Goal: Navigation & Orientation: Understand site structure

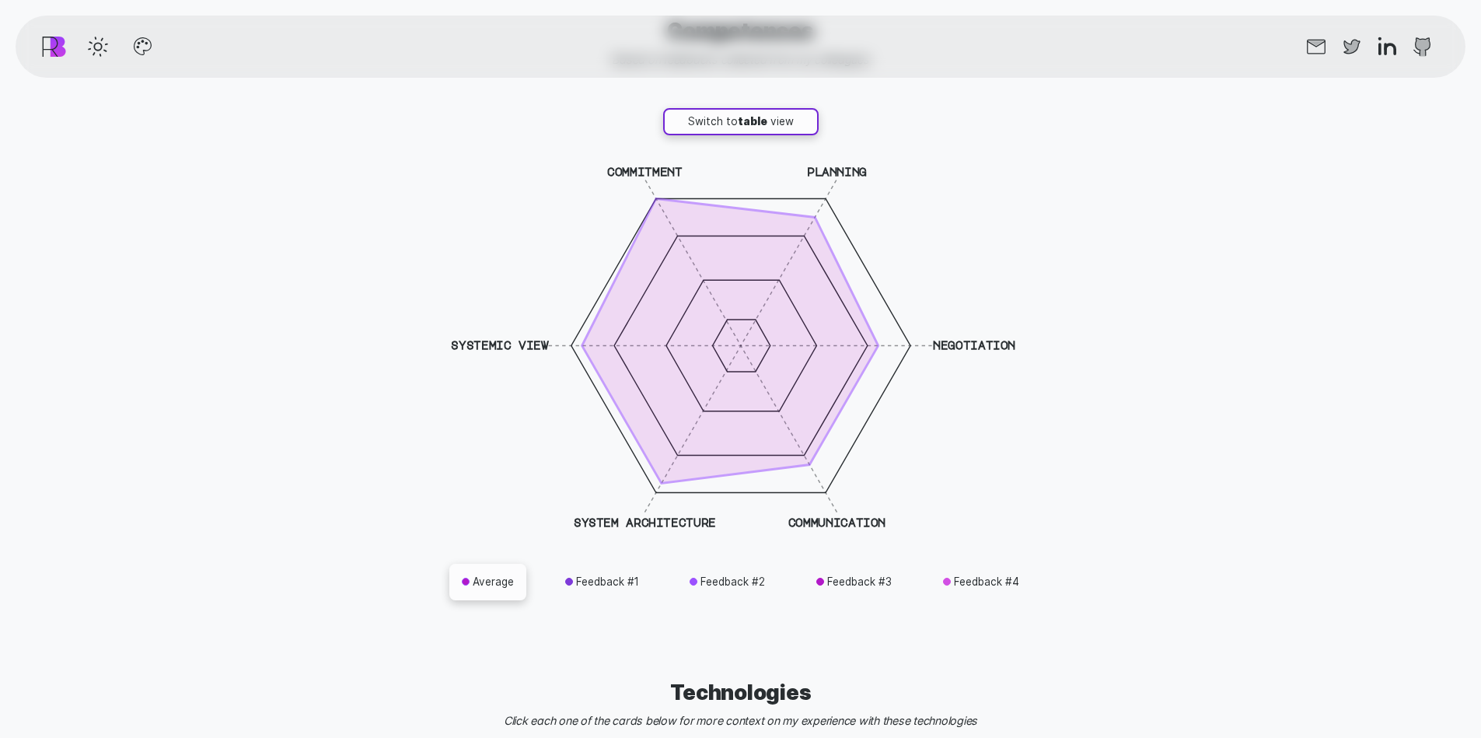
scroll to position [4508, 0]
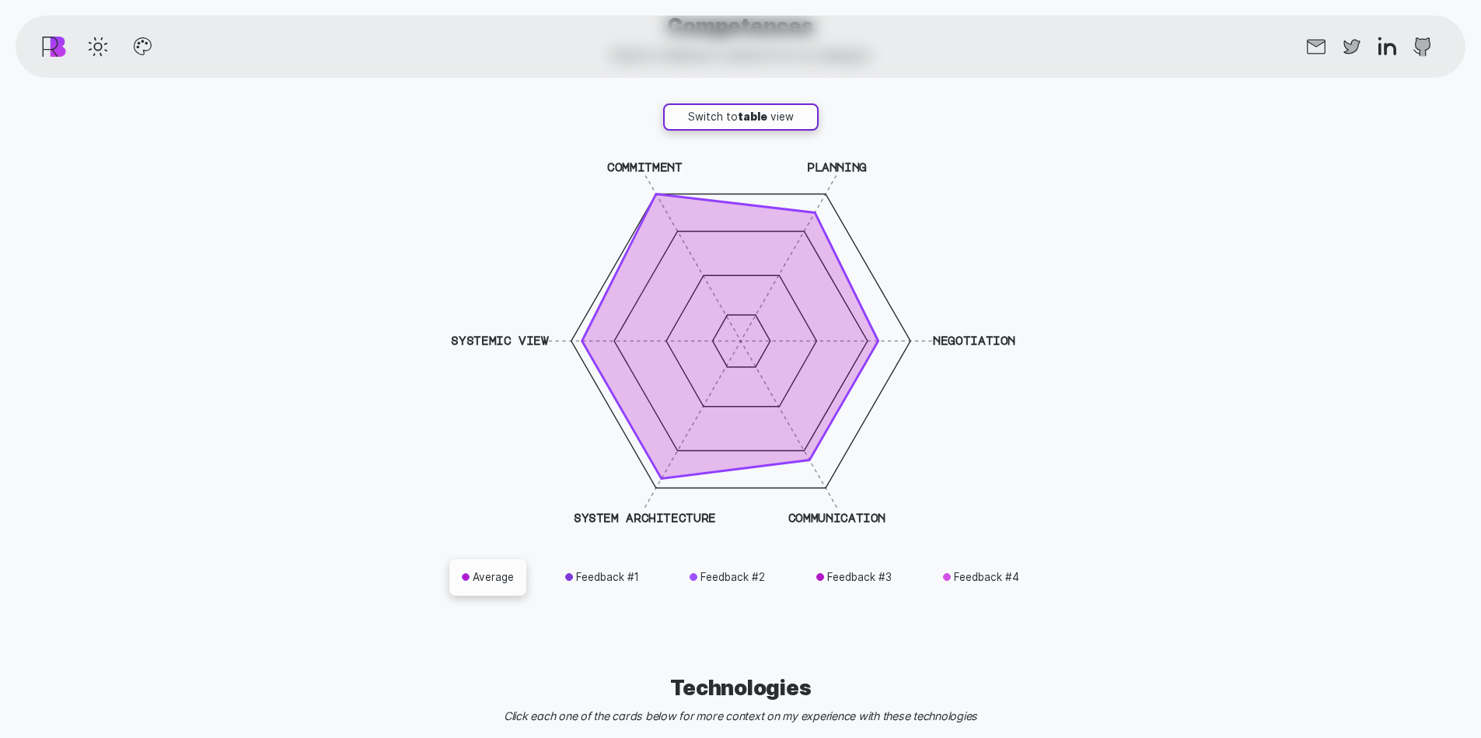
drag, startPoint x: 911, startPoint y: 335, endPoint x: 903, endPoint y: 330, distance: 9.5
click at [903, 330] on icon "commitment planning negotiation communication system architecture systemic view" at bounding box center [741, 341] width 622 height 396
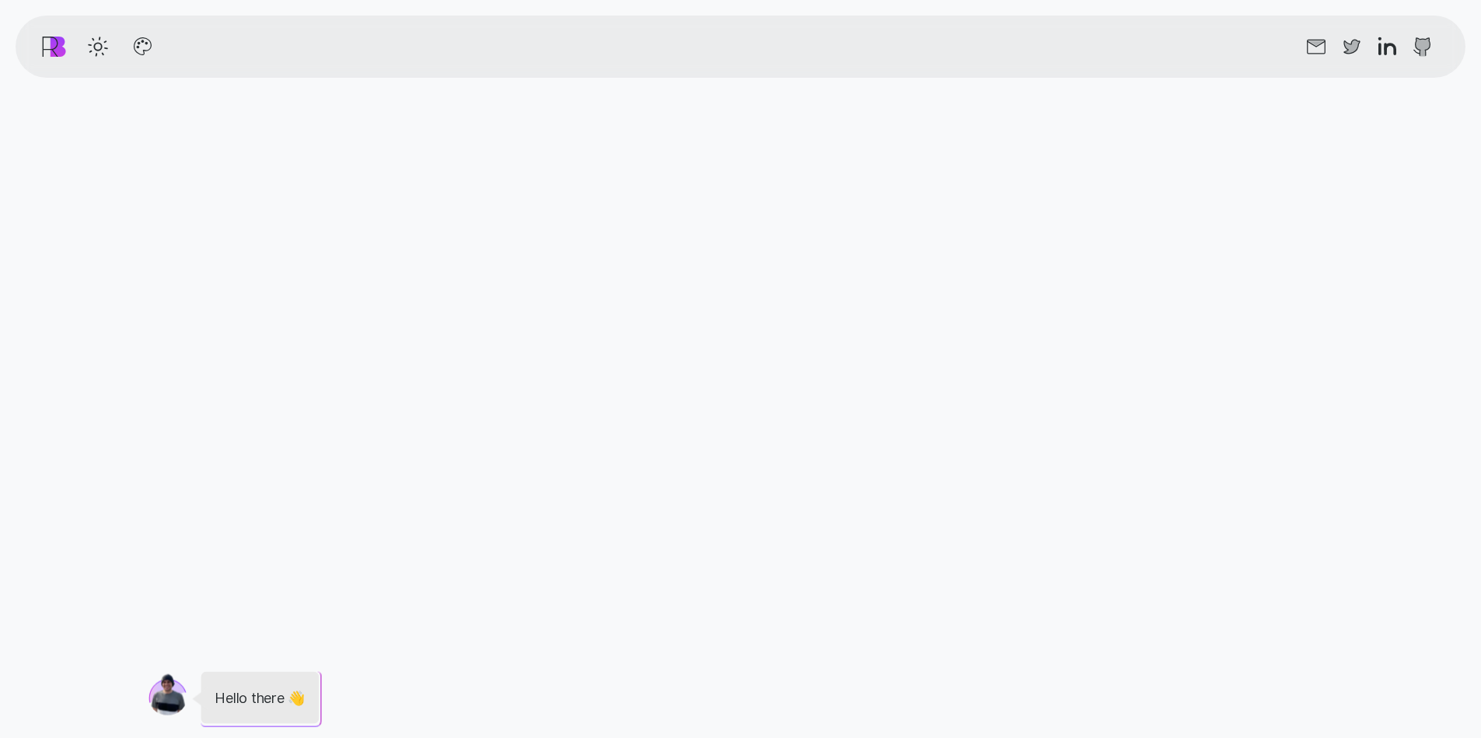
scroll to position [0, 0]
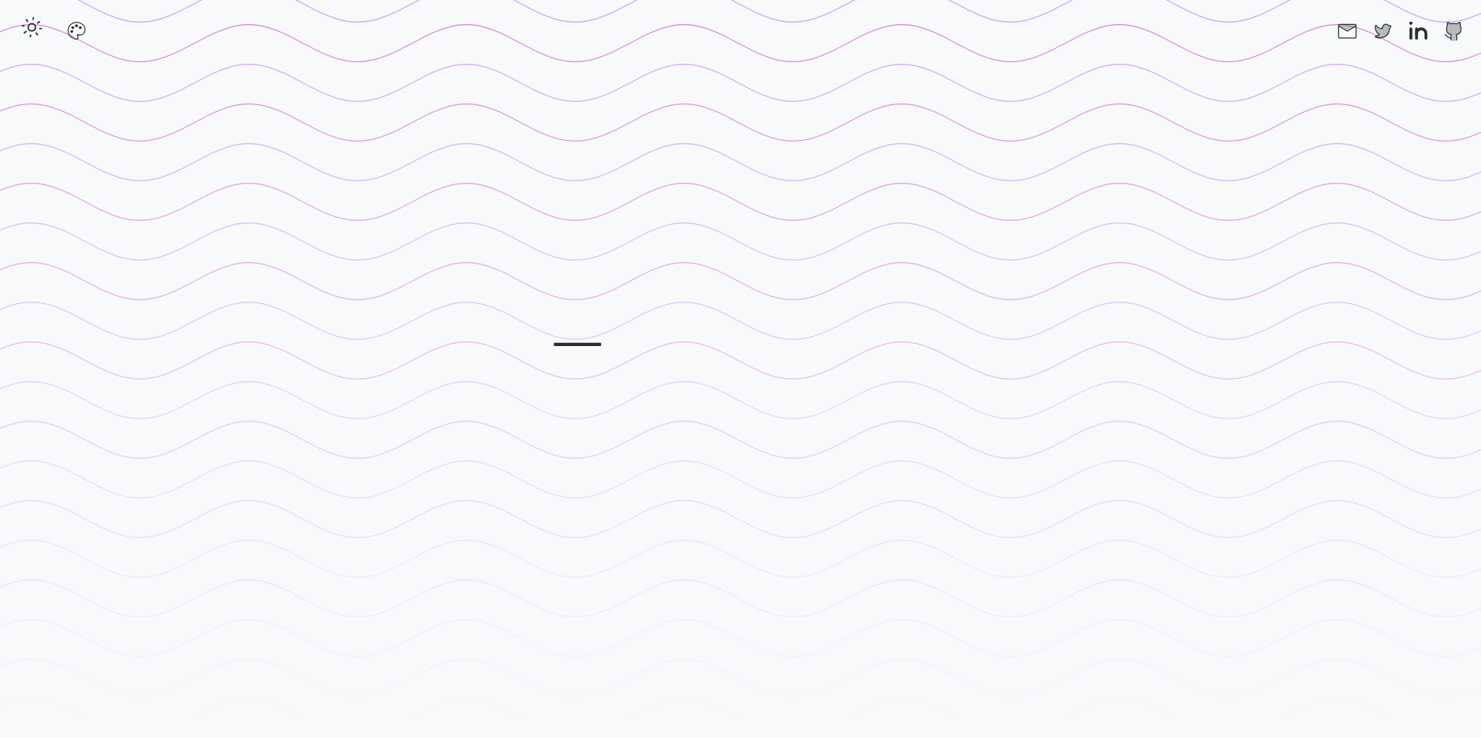
click at [37, 38] on icon "button" at bounding box center [31, 27] width 25 height 25
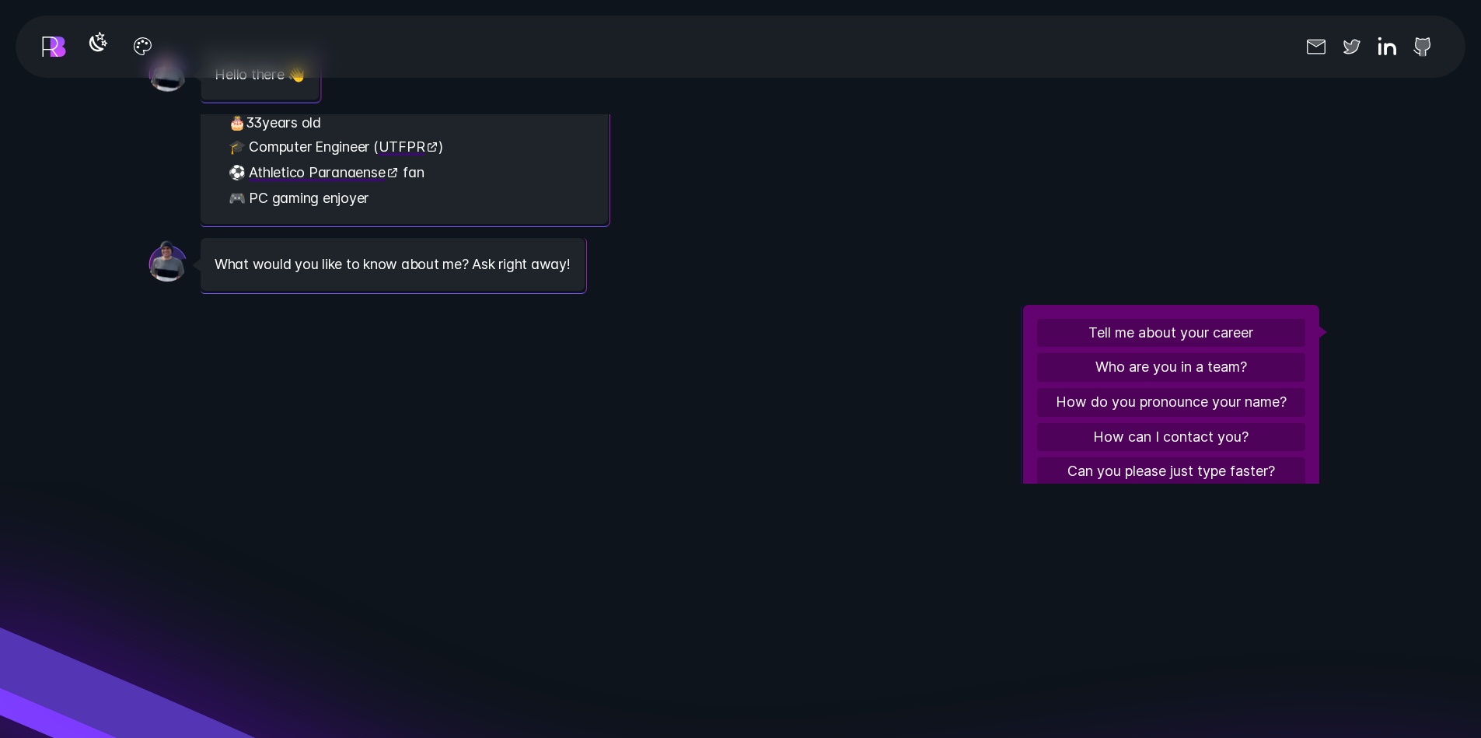
scroll to position [86, 0]
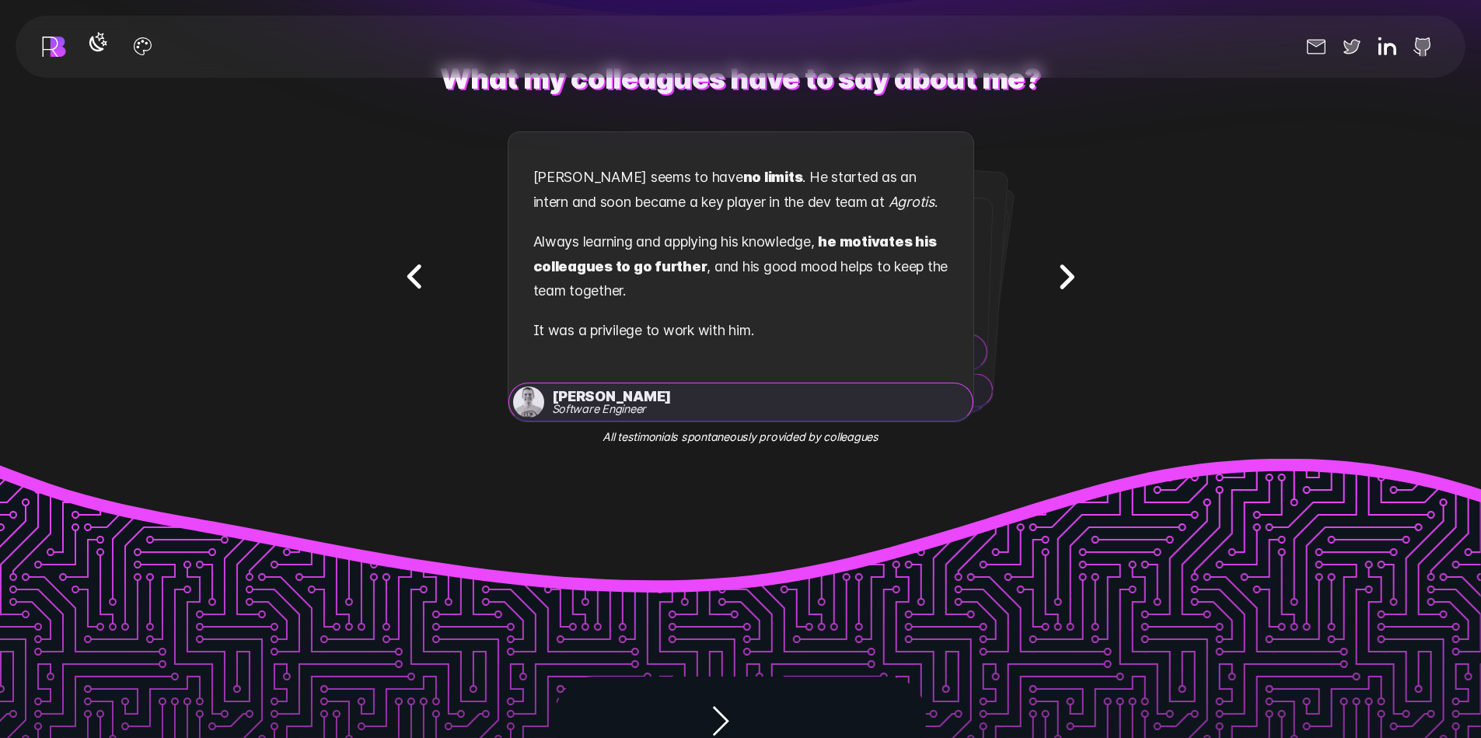
scroll to position [3031, 0]
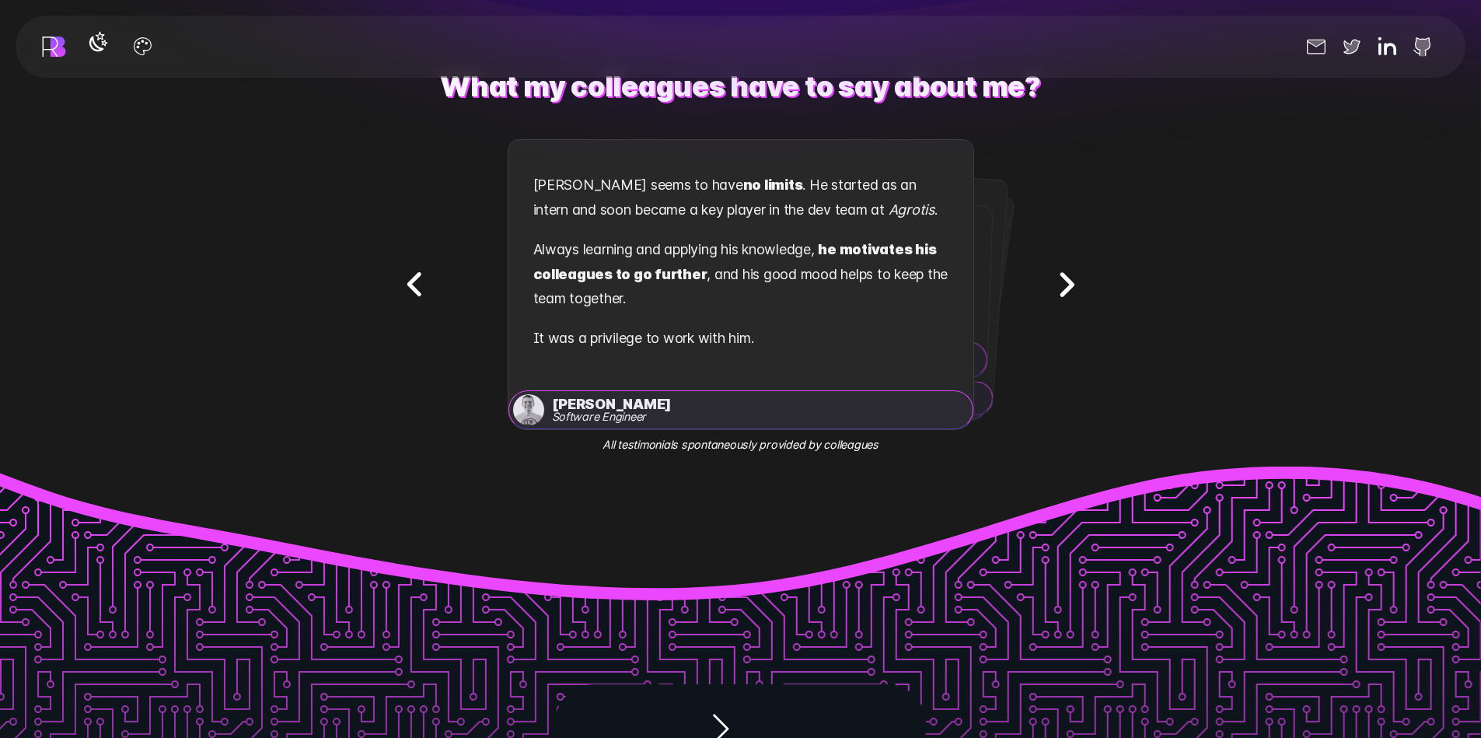
click at [1071, 281] on icon "Next testimonial" at bounding box center [1067, 284] width 10 height 20
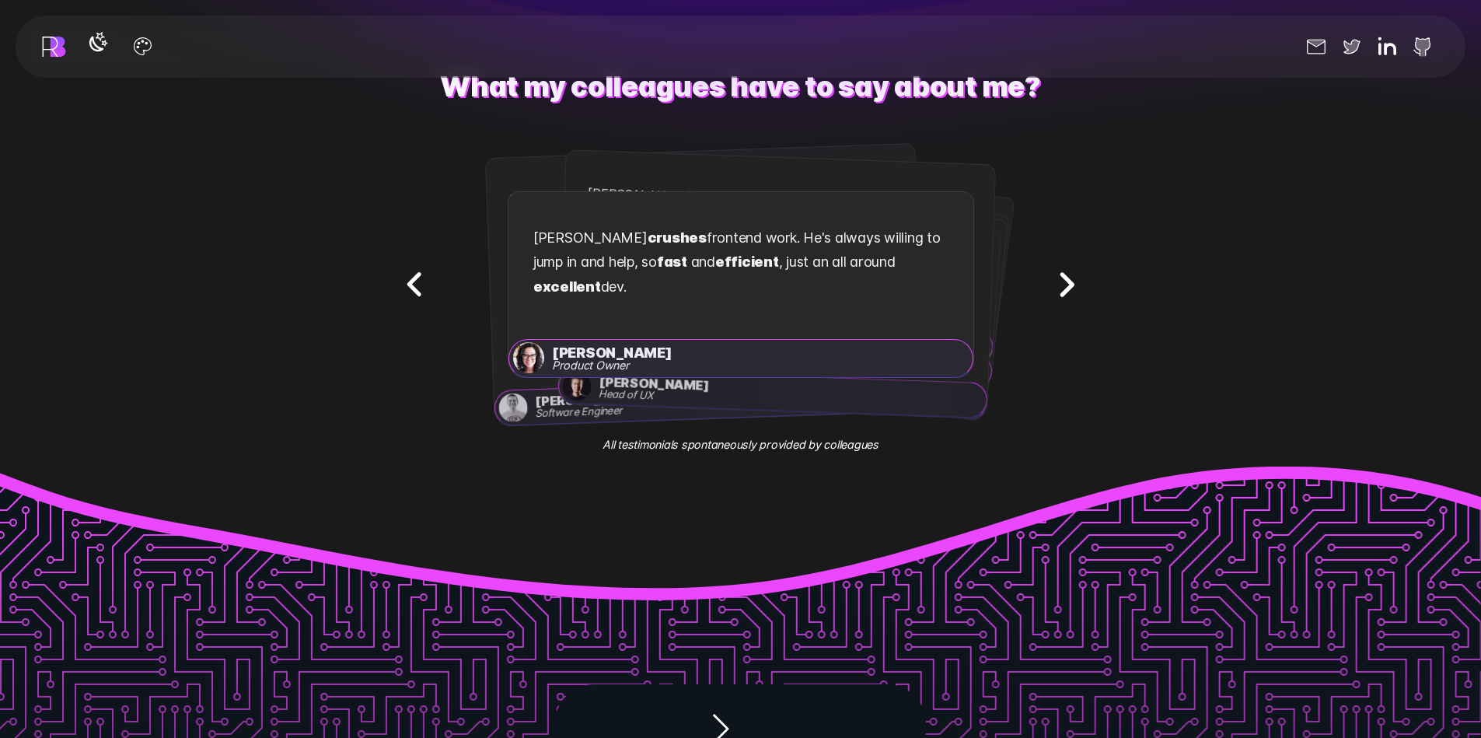
click at [1071, 281] on icon "Next testimonial" at bounding box center [1067, 284] width 10 height 20
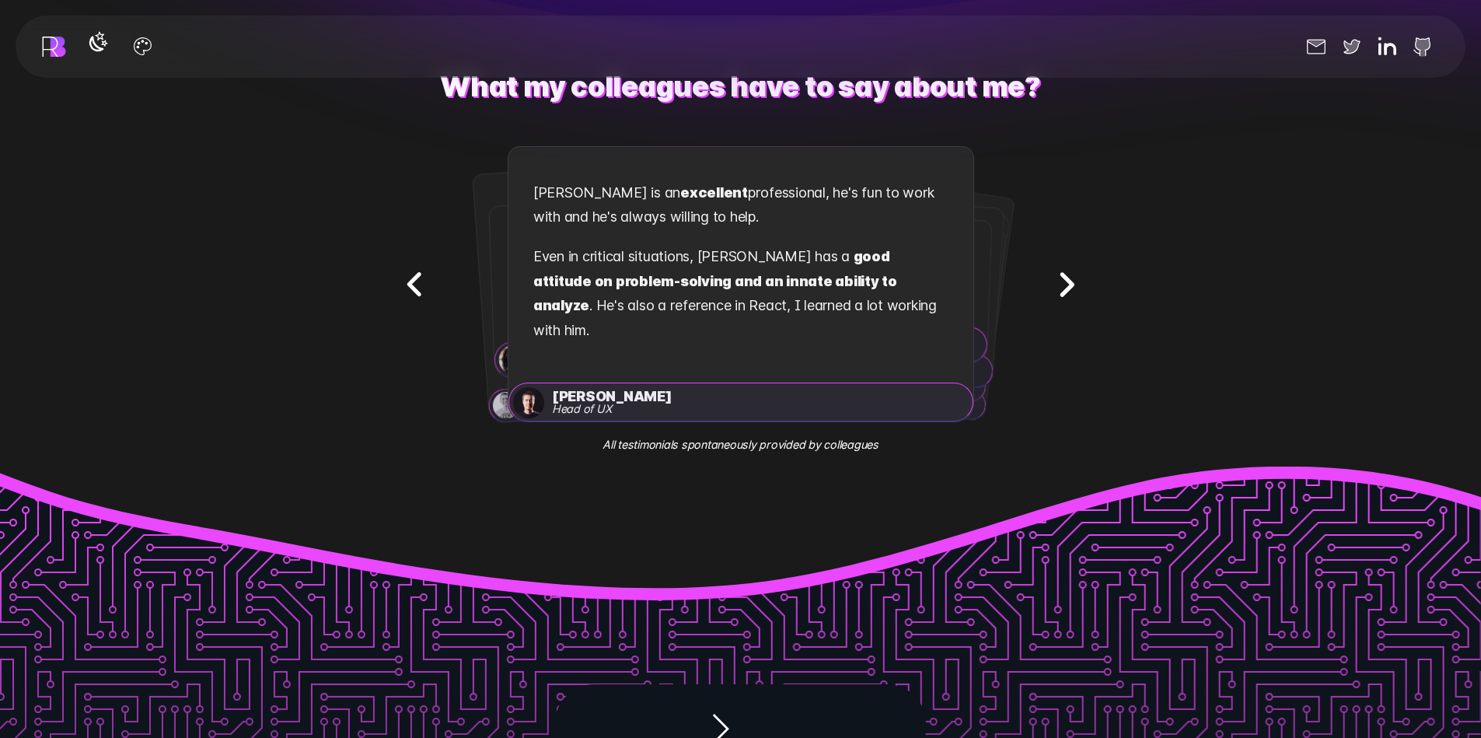
click at [1071, 281] on icon "Next testimonial" at bounding box center [1067, 284] width 10 height 20
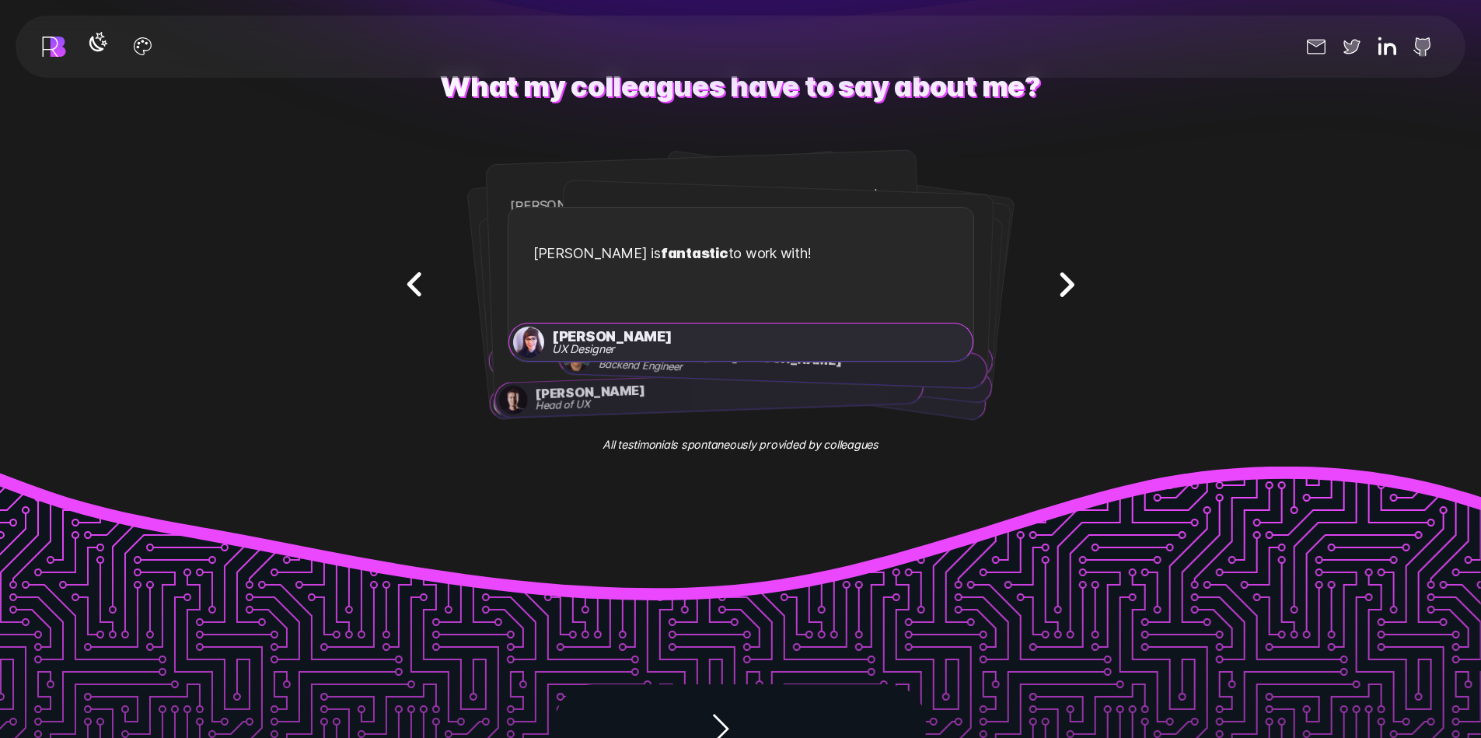
click at [1071, 281] on icon "Next testimonial" at bounding box center [1067, 284] width 10 height 20
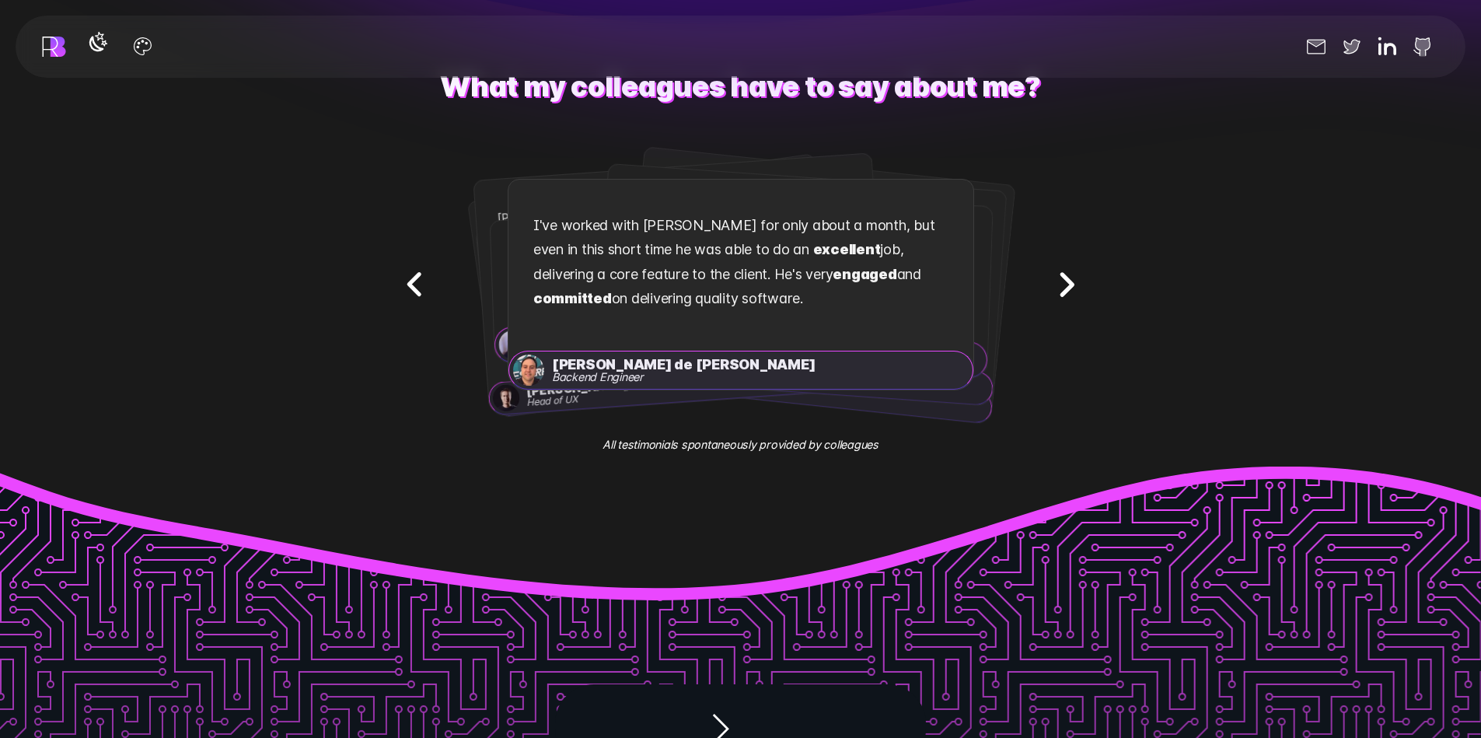
click at [1071, 281] on icon "Next testimonial" at bounding box center [1067, 284] width 10 height 20
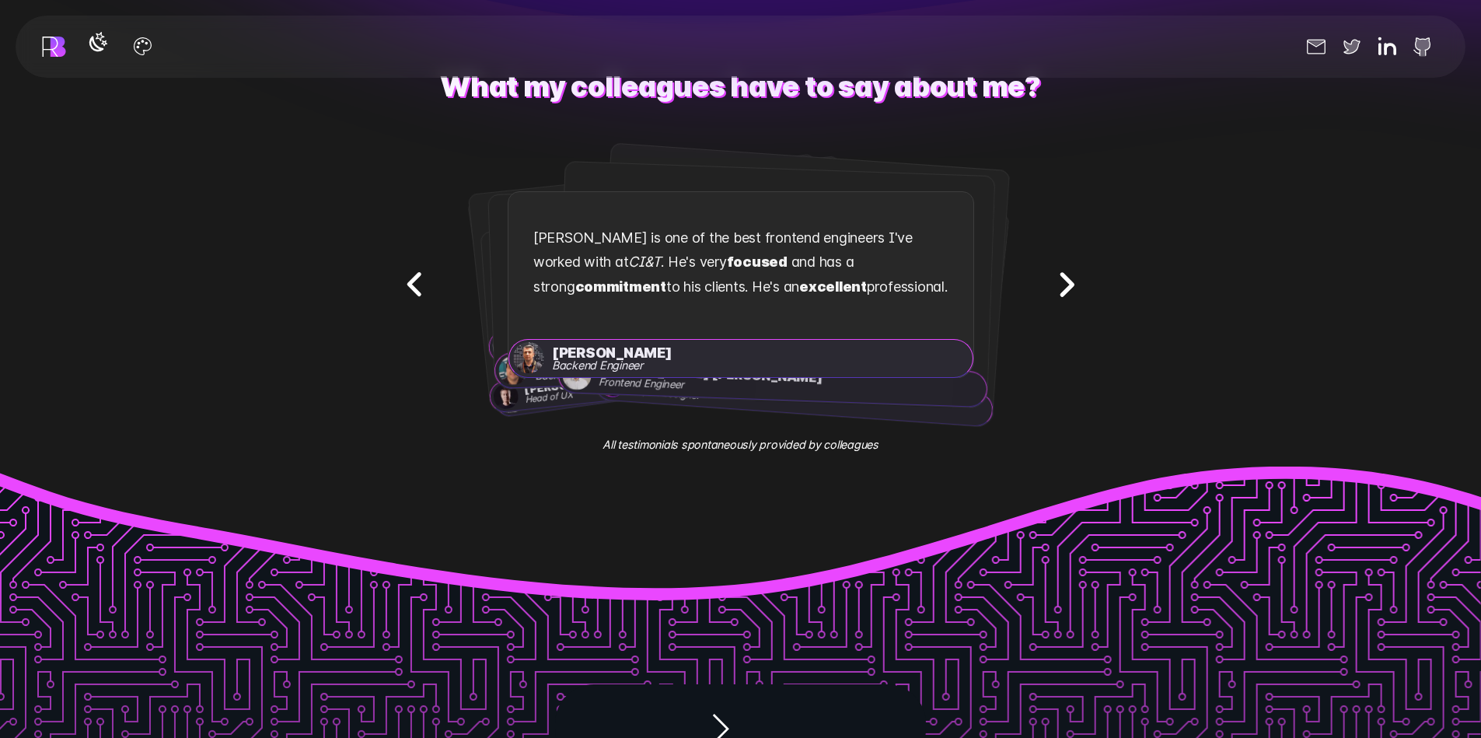
click at [1071, 281] on icon "Next testimonial" at bounding box center [1067, 284] width 10 height 20
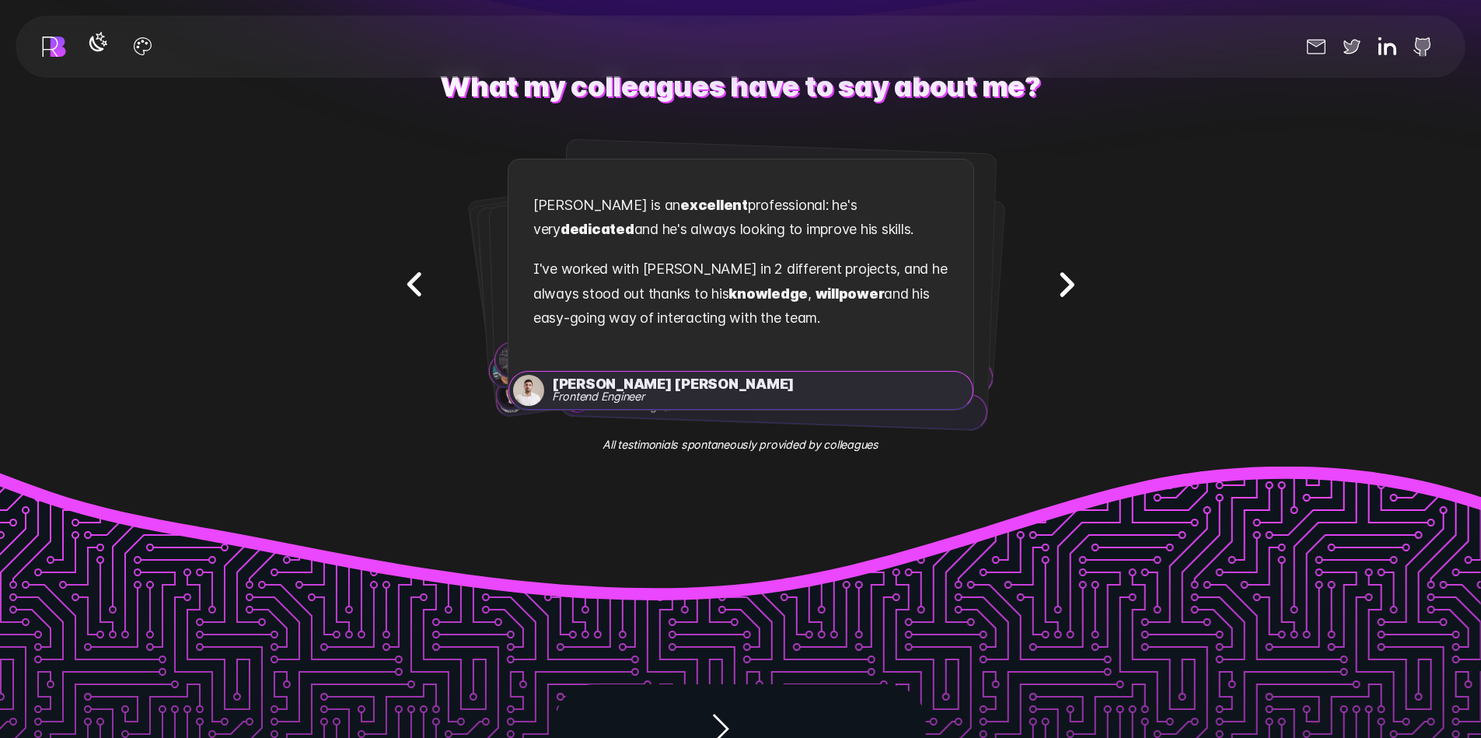
click at [1071, 281] on icon "Next testimonial" at bounding box center [1067, 284] width 10 height 20
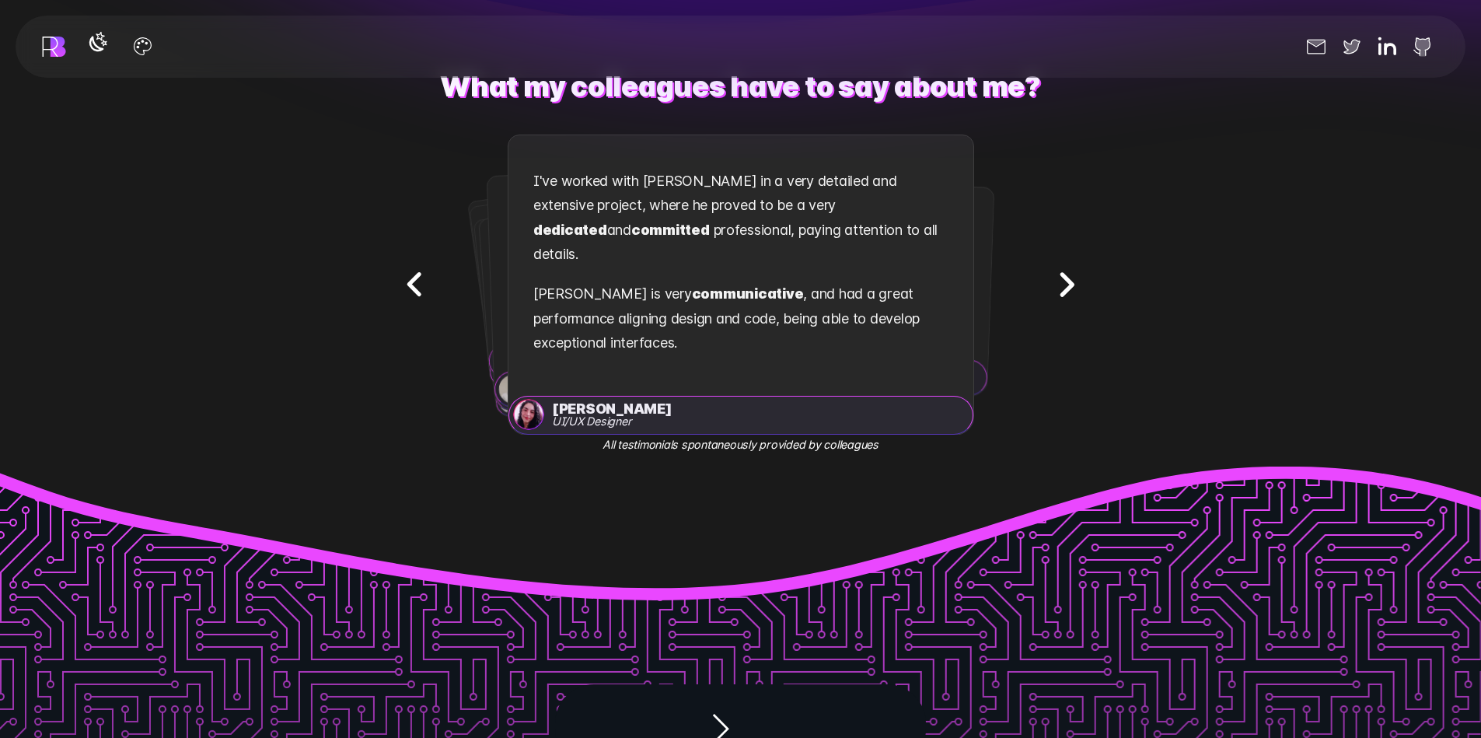
click at [1071, 281] on icon "Next testimonial" at bounding box center [1067, 284] width 10 height 20
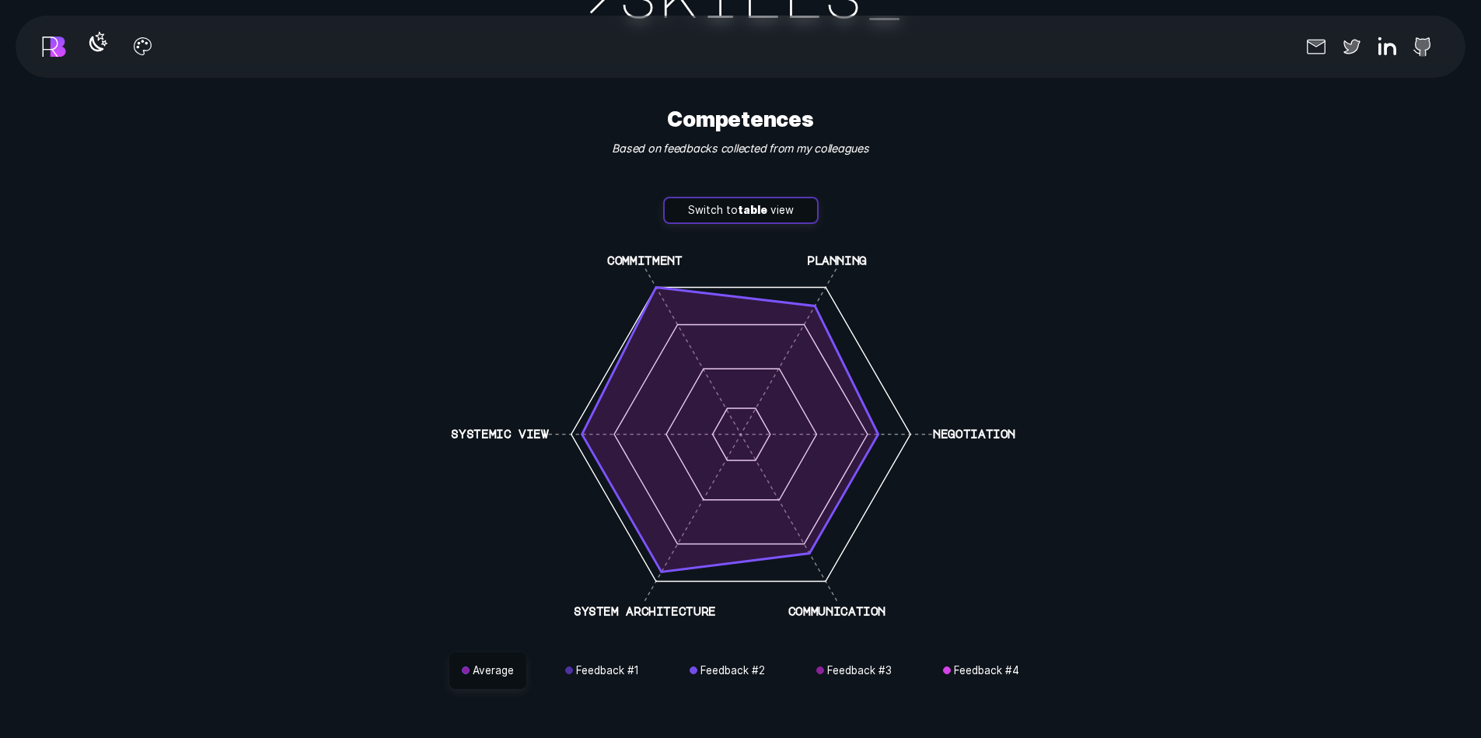
scroll to position [4431, 0]
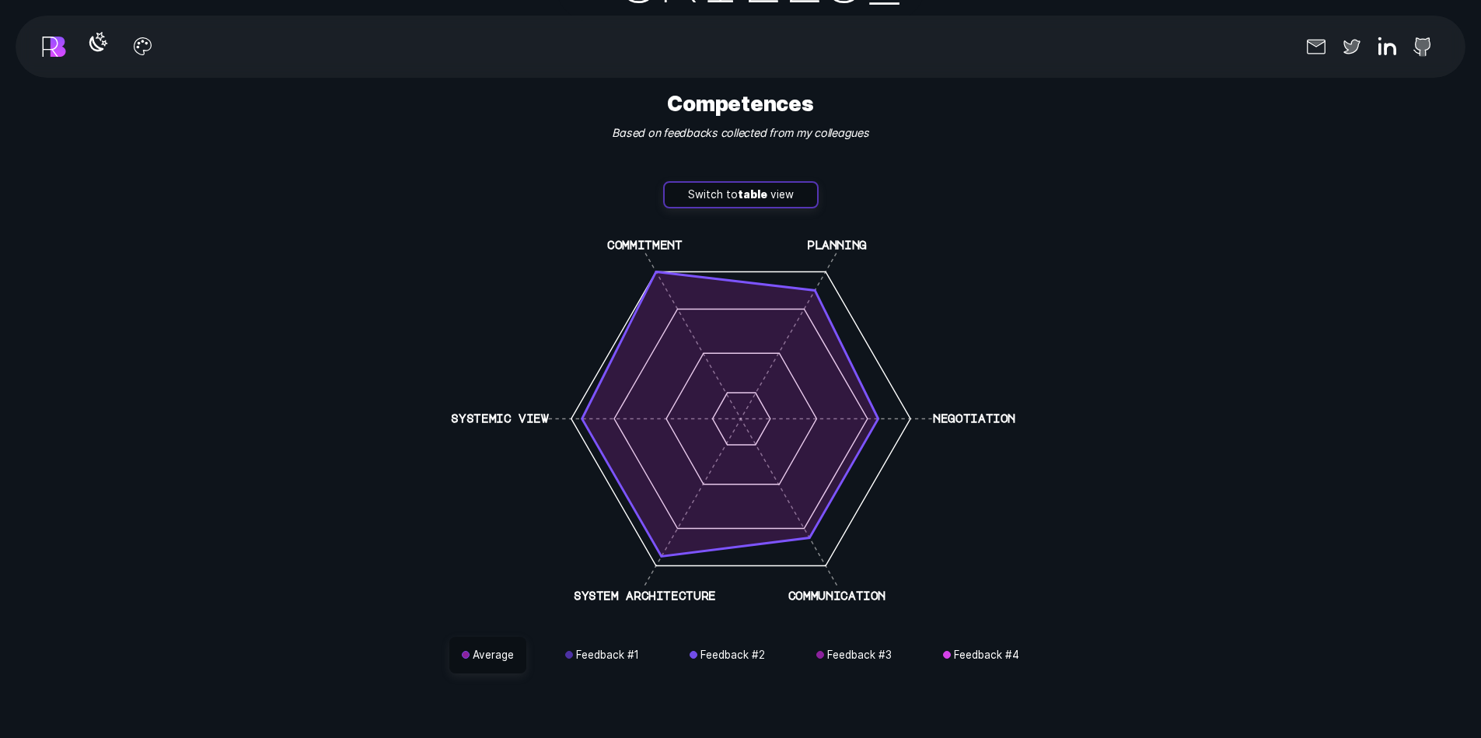
click at [97, 44] on icon "button" at bounding box center [98, 42] width 25 height 25
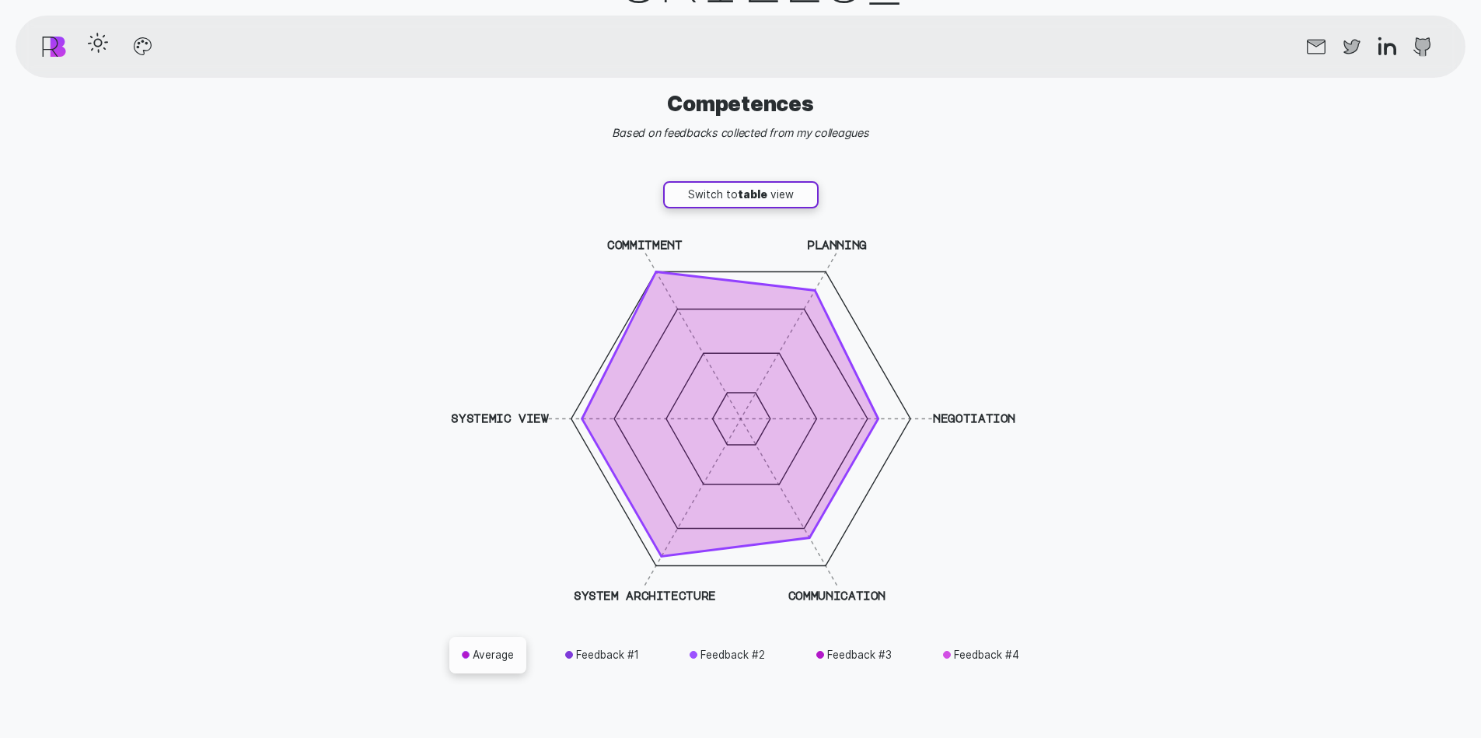
click at [97, 44] on icon "button" at bounding box center [98, 42] width 25 height 25
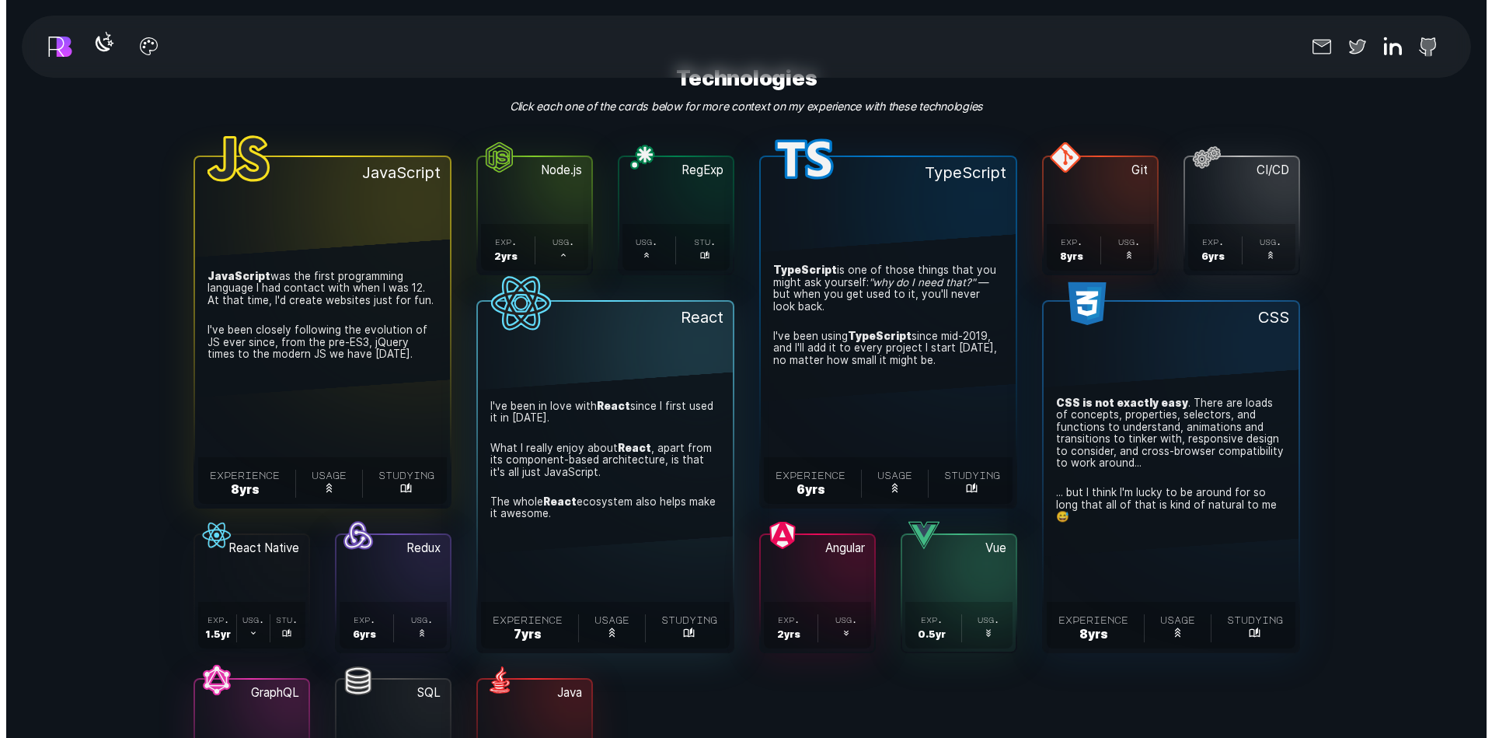
scroll to position [5052, 0]
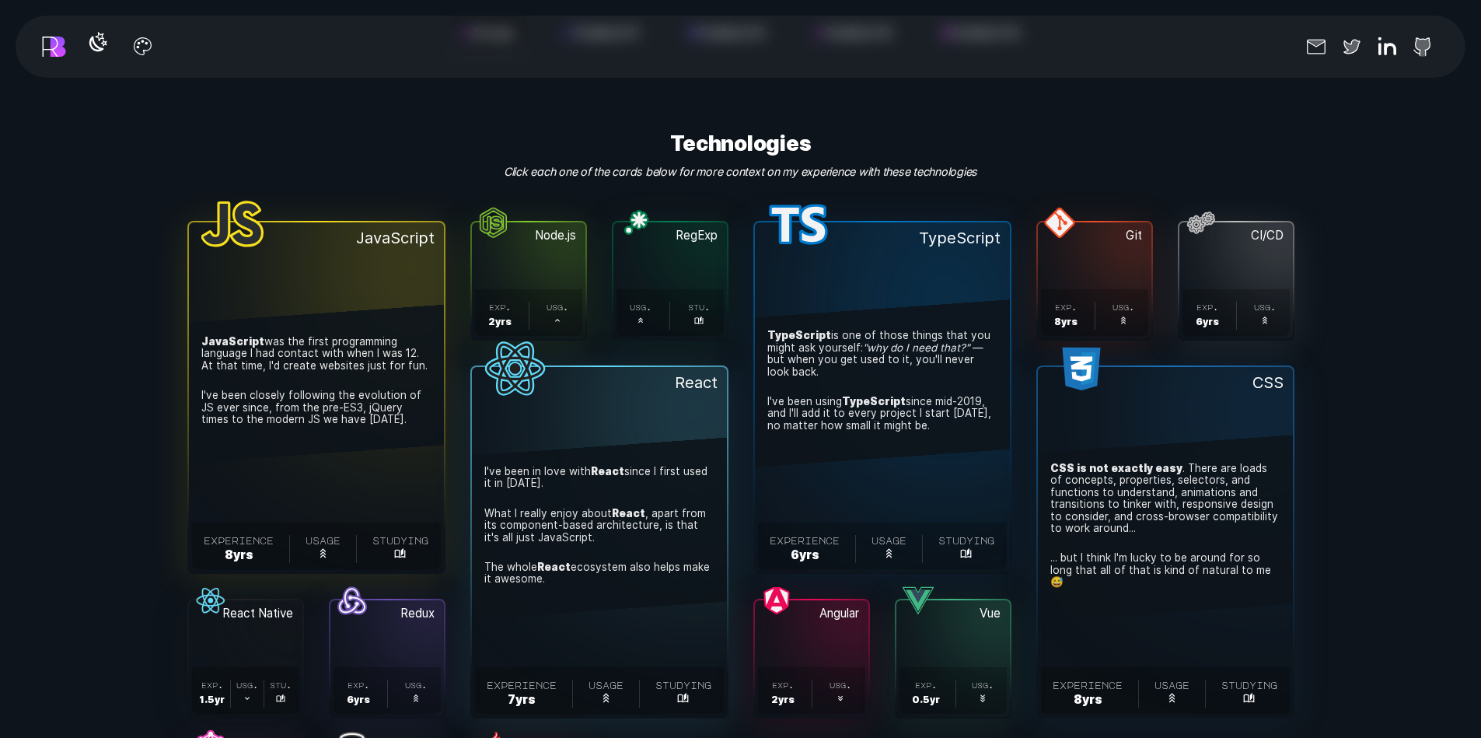
click at [903, 302] on span "TypeScript is one of those things that you might ask yourself: "why do I need t…" at bounding box center [882, 382] width 255 height 169
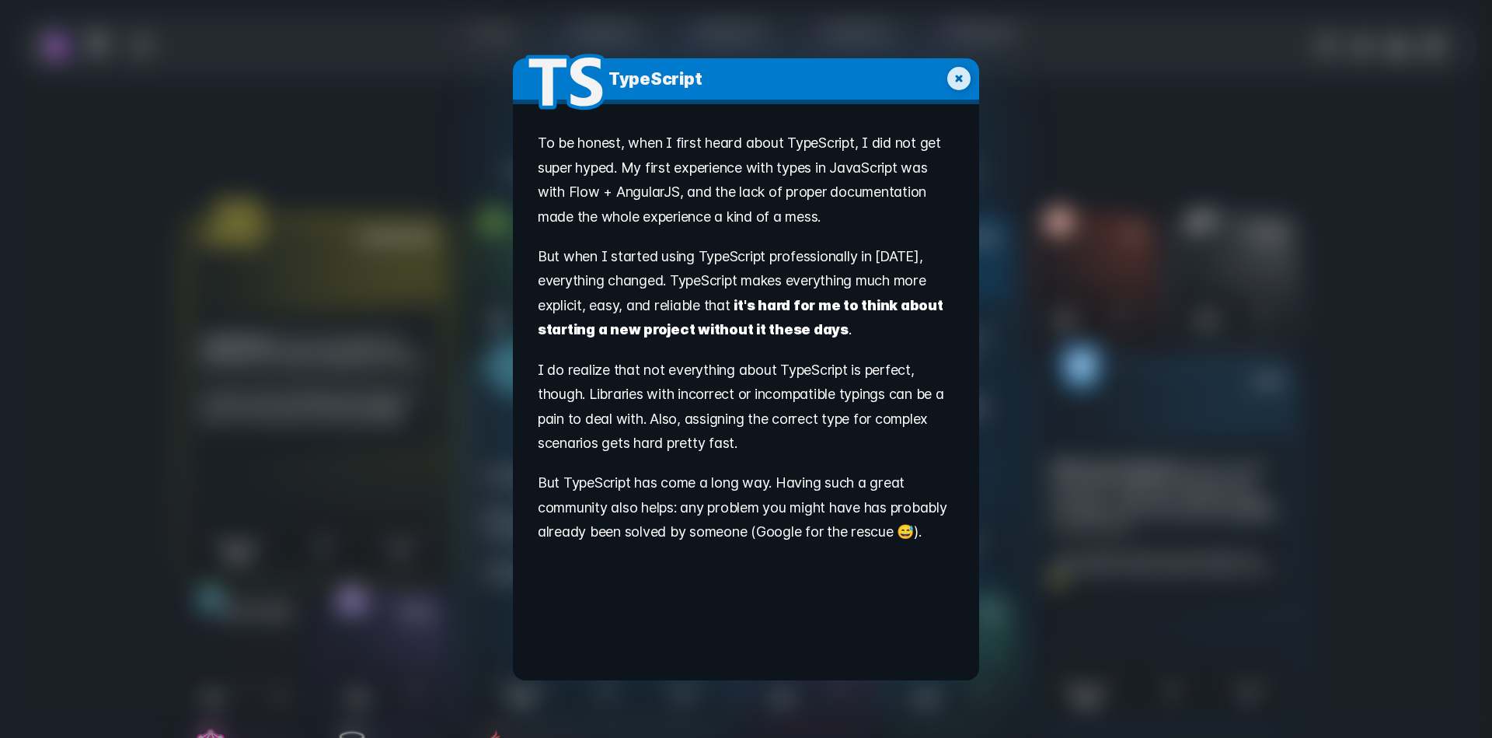
click at [1008, 120] on div "TypeScript . To be honest, when I first heard about TypeScript, I did not get s…" at bounding box center [746, 369] width 1492 height 738
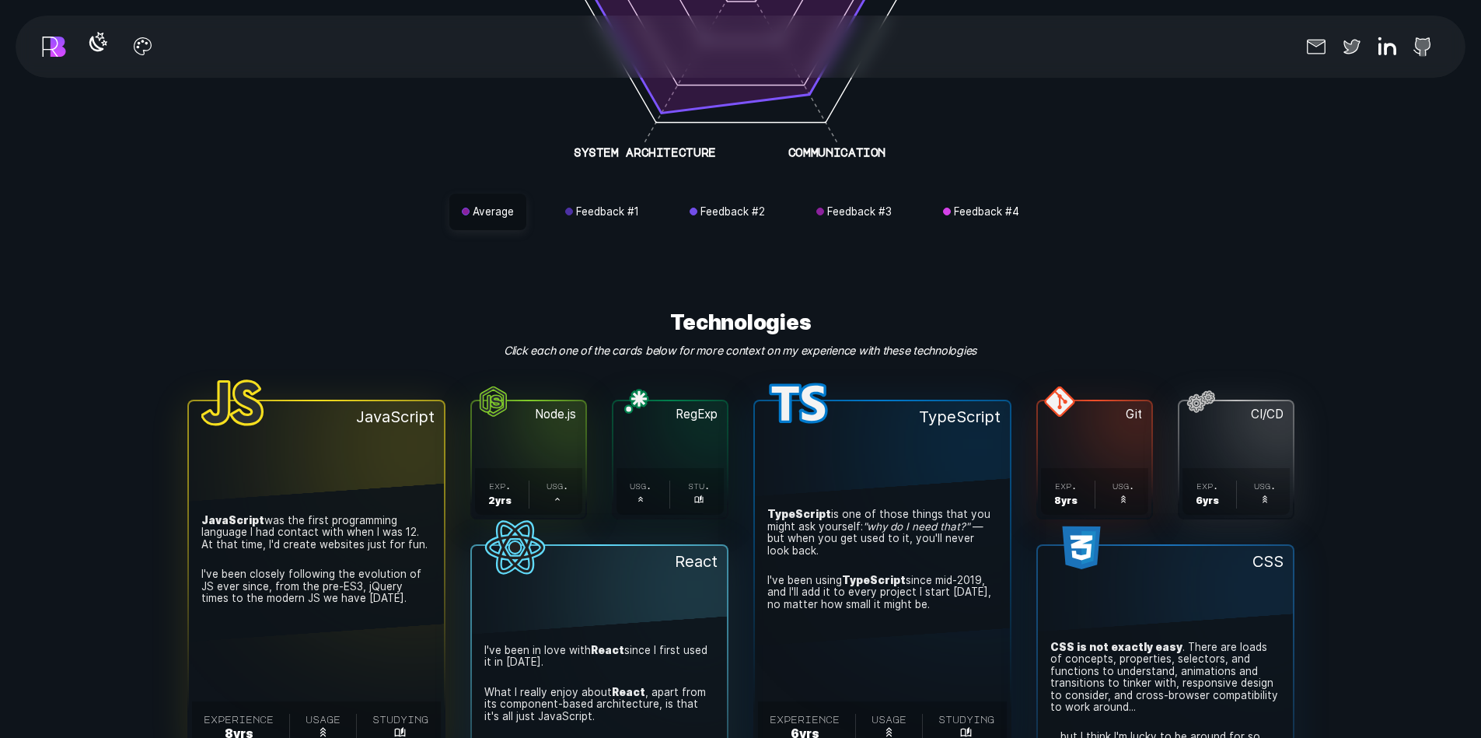
scroll to position [4877, 0]
